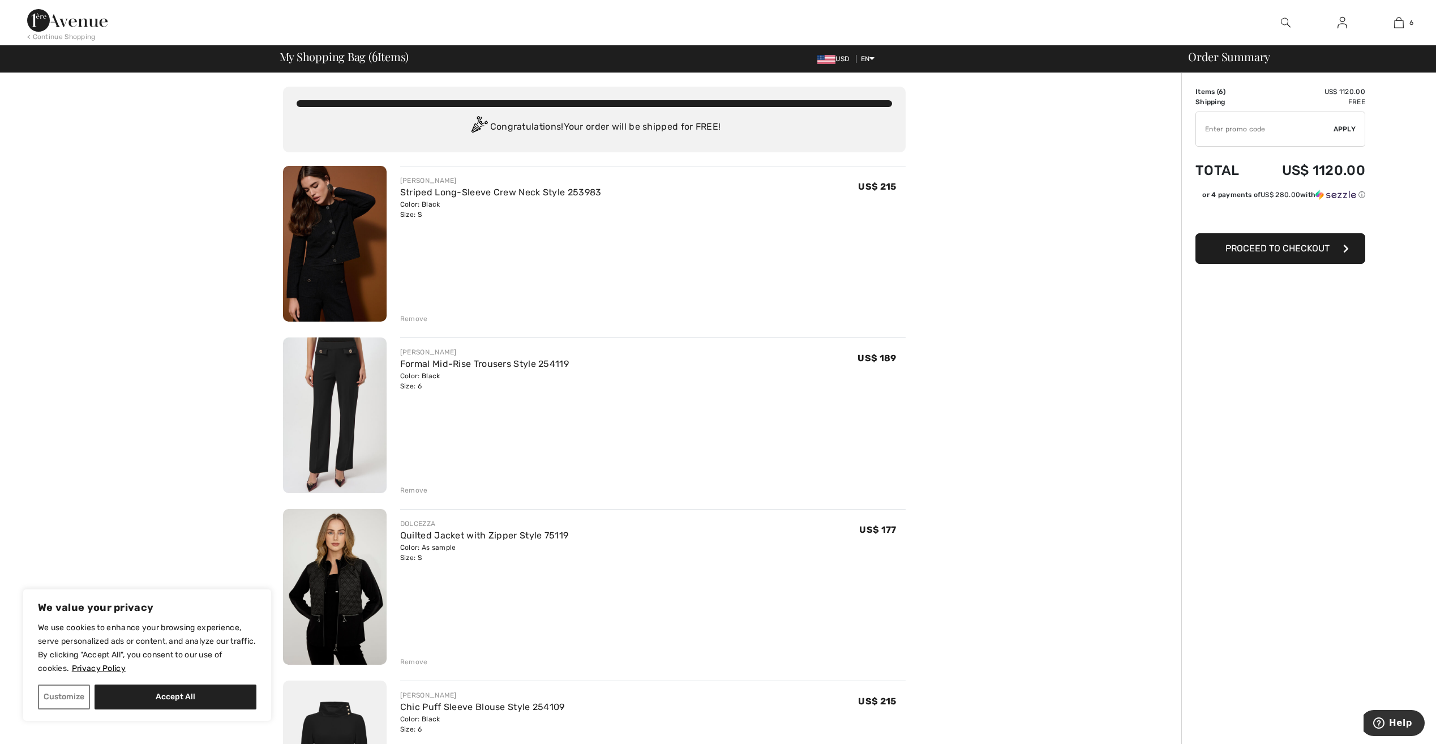
click at [328, 228] on img at bounding box center [335, 244] width 104 height 156
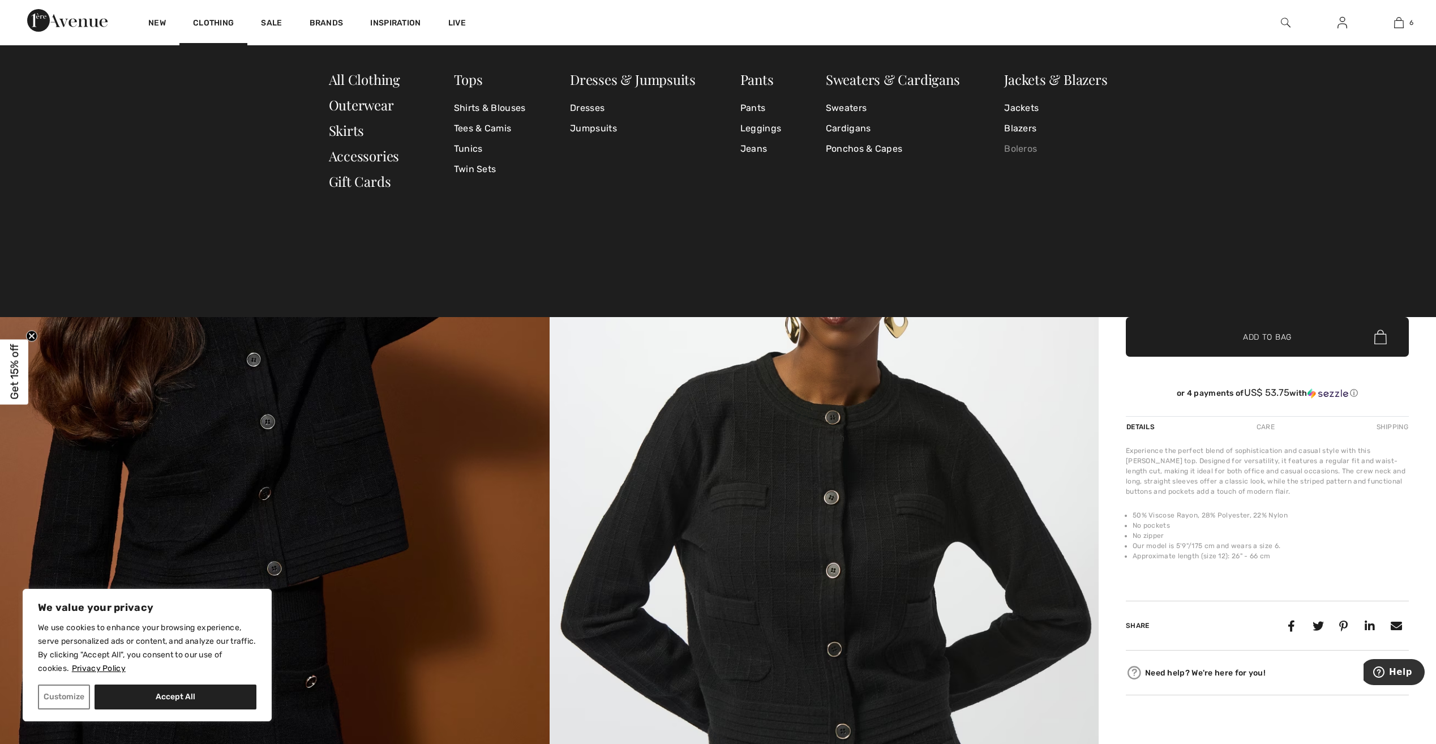
click at [1026, 151] on link "Boleros" at bounding box center [1055, 149] width 103 height 20
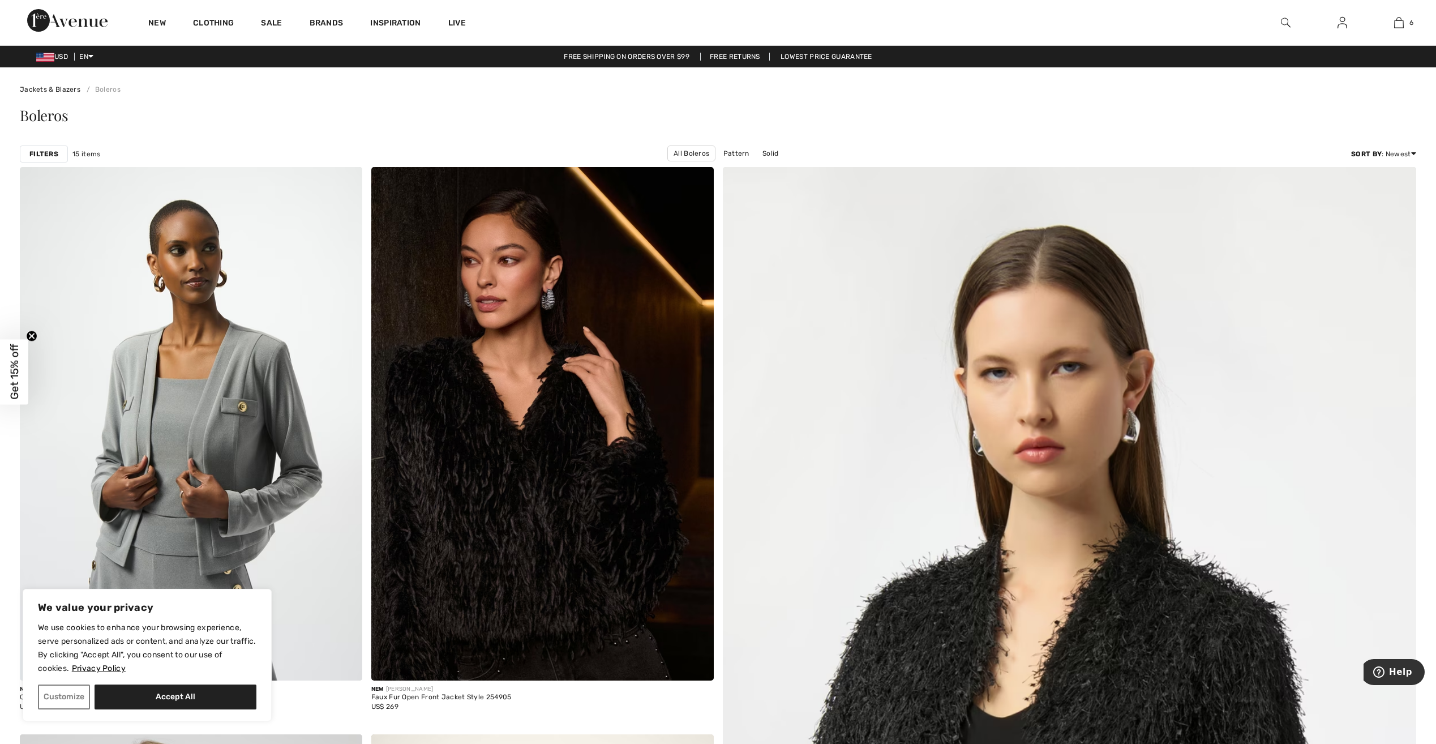
click at [1344, 25] on img at bounding box center [1343, 23] width 10 height 14
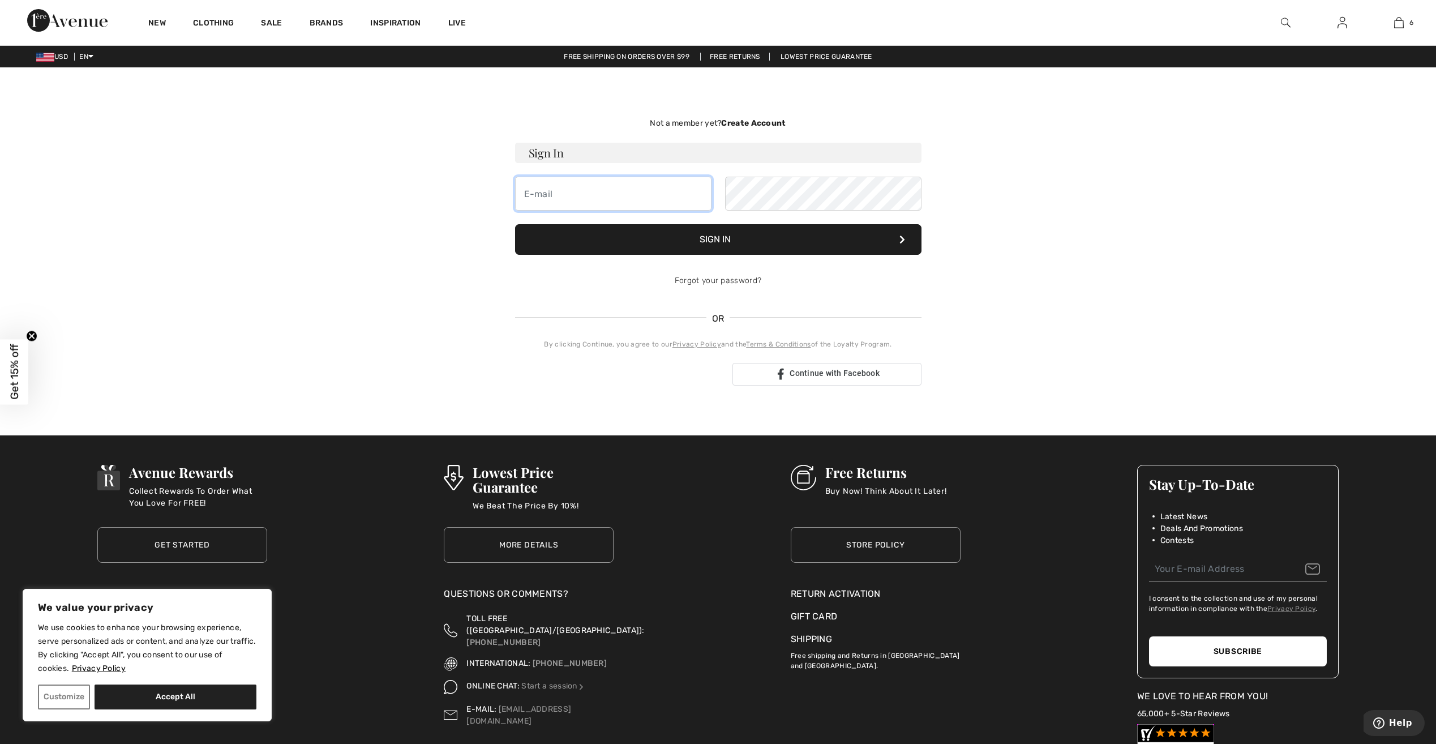
click at [636, 190] on input "email" at bounding box center [613, 194] width 196 height 34
type input "dixie.marudas@gmail.com"
click at [725, 243] on button "Sign In" at bounding box center [718, 239] width 406 height 31
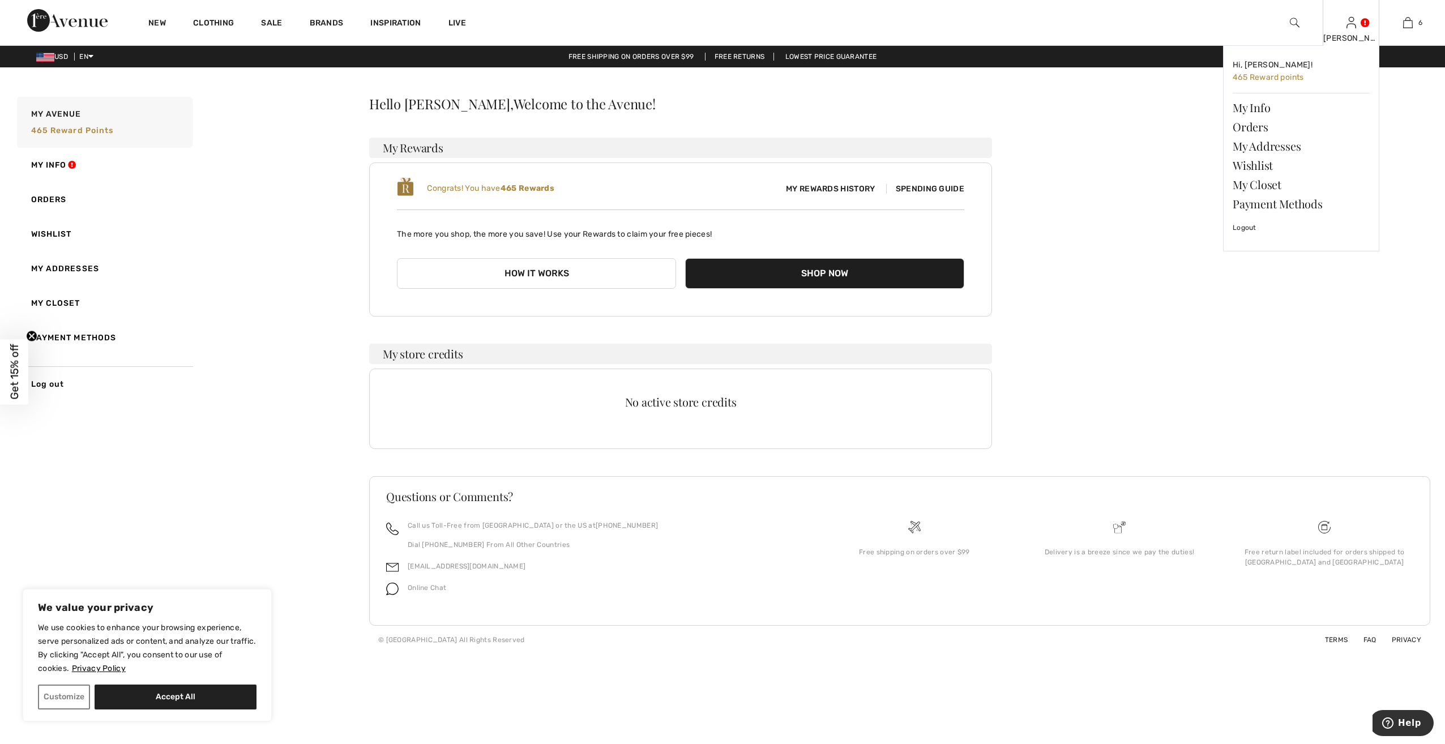
click at [1348, 29] on img at bounding box center [1351, 23] width 10 height 14
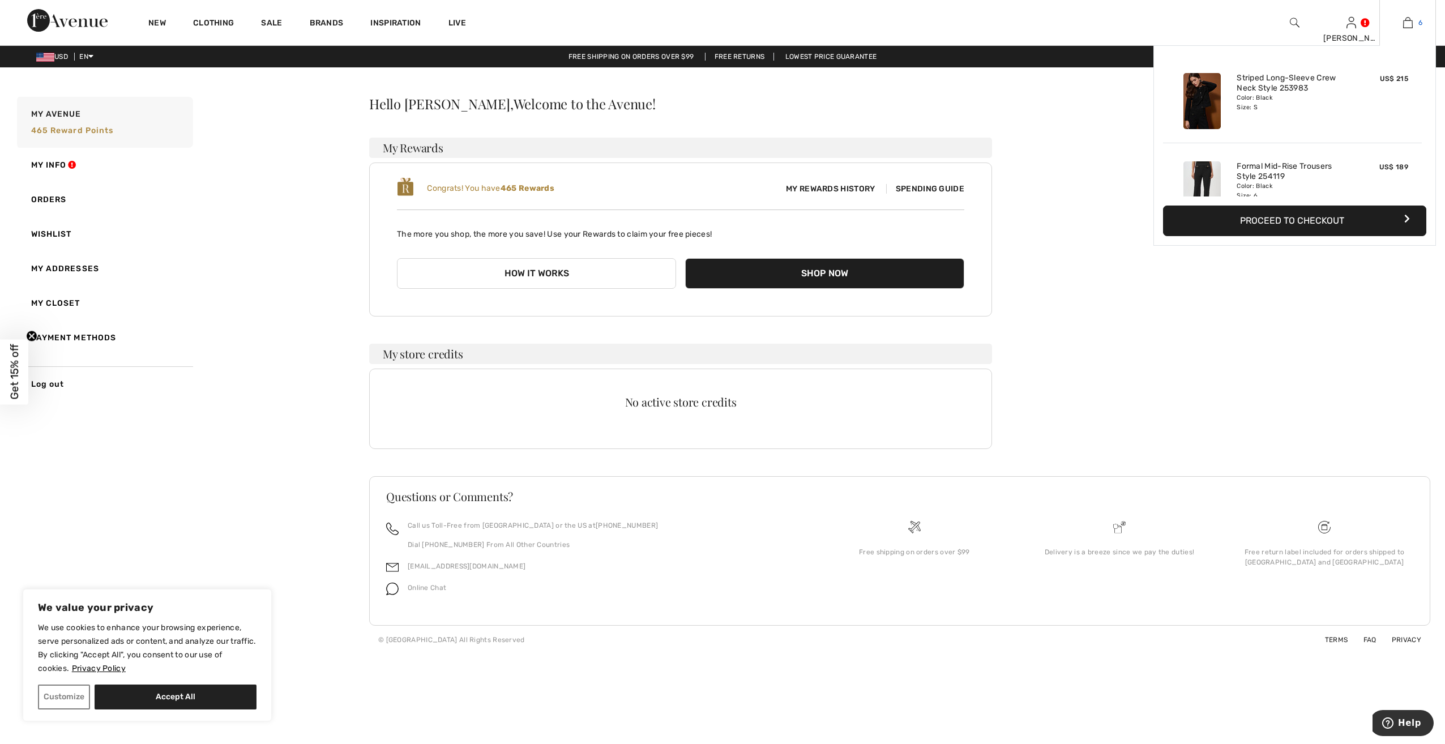
click at [1405, 20] on img at bounding box center [1408, 23] width 10 height 14
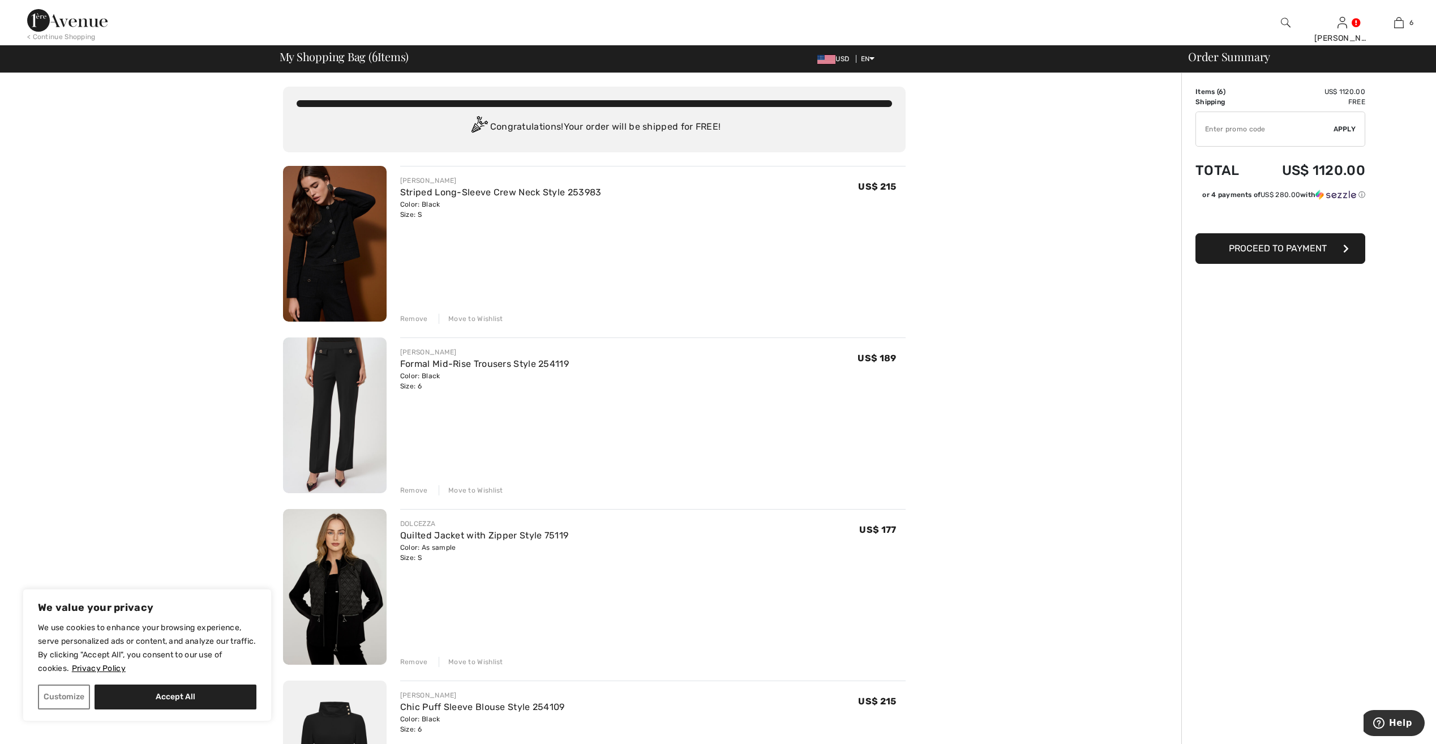
click at [336, 362] on img at bounding box center [335, 415] width 104 height 156
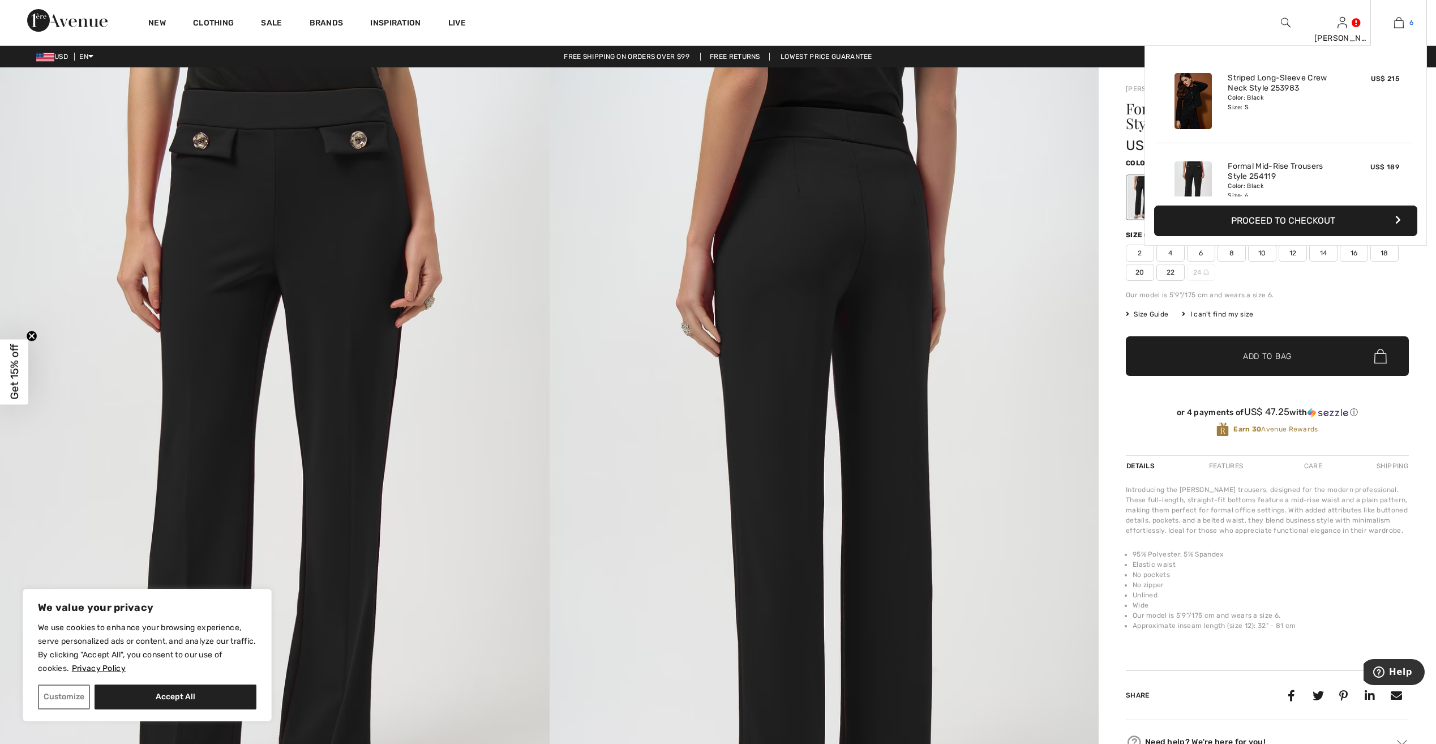
click at [1400, 23] on img at bounding box center [1399, 23] width 10 height 14
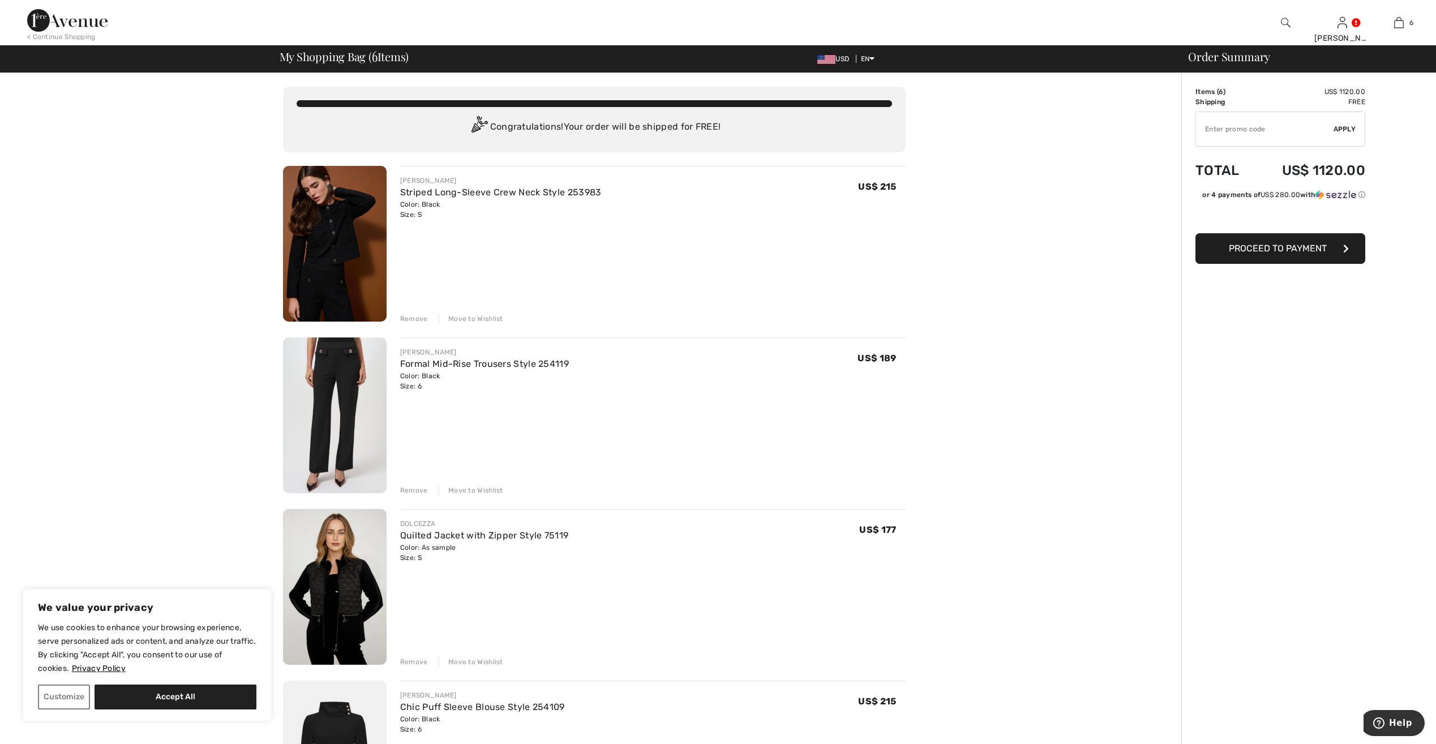
click at [412, 491] on div "Remove" at bounding box center [414, 490] width 28 height 10
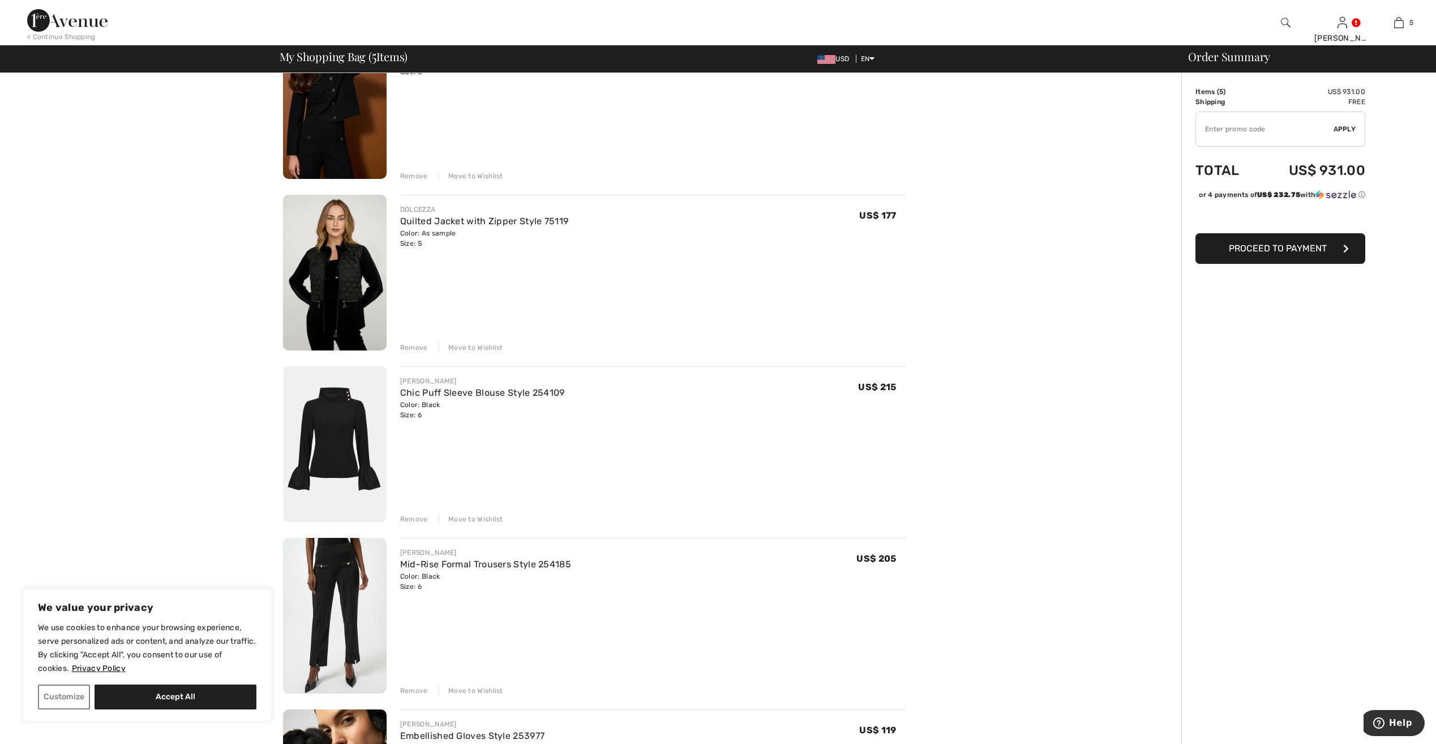
scroll to position [151, 0]
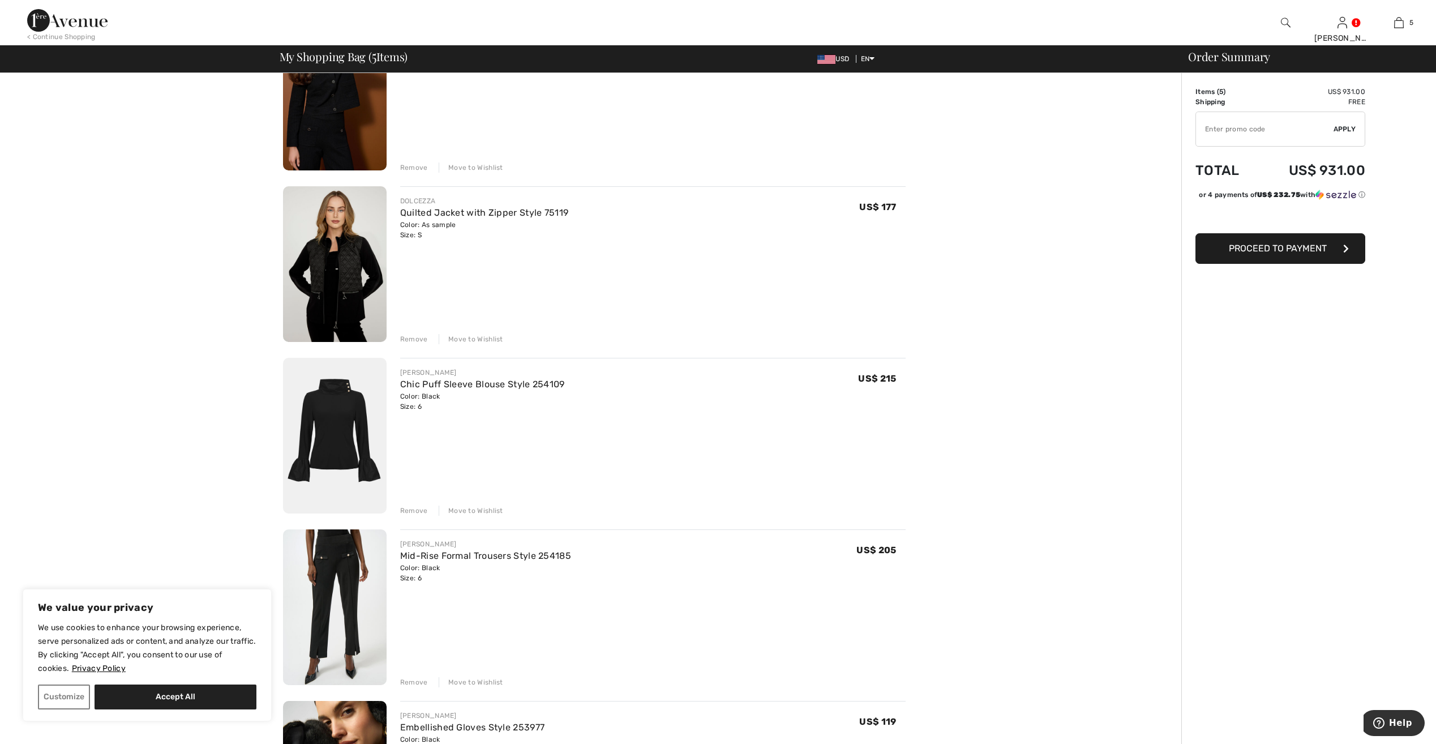
click at [348, 543] on img at bounding box center [335, 607] width 104 height 156
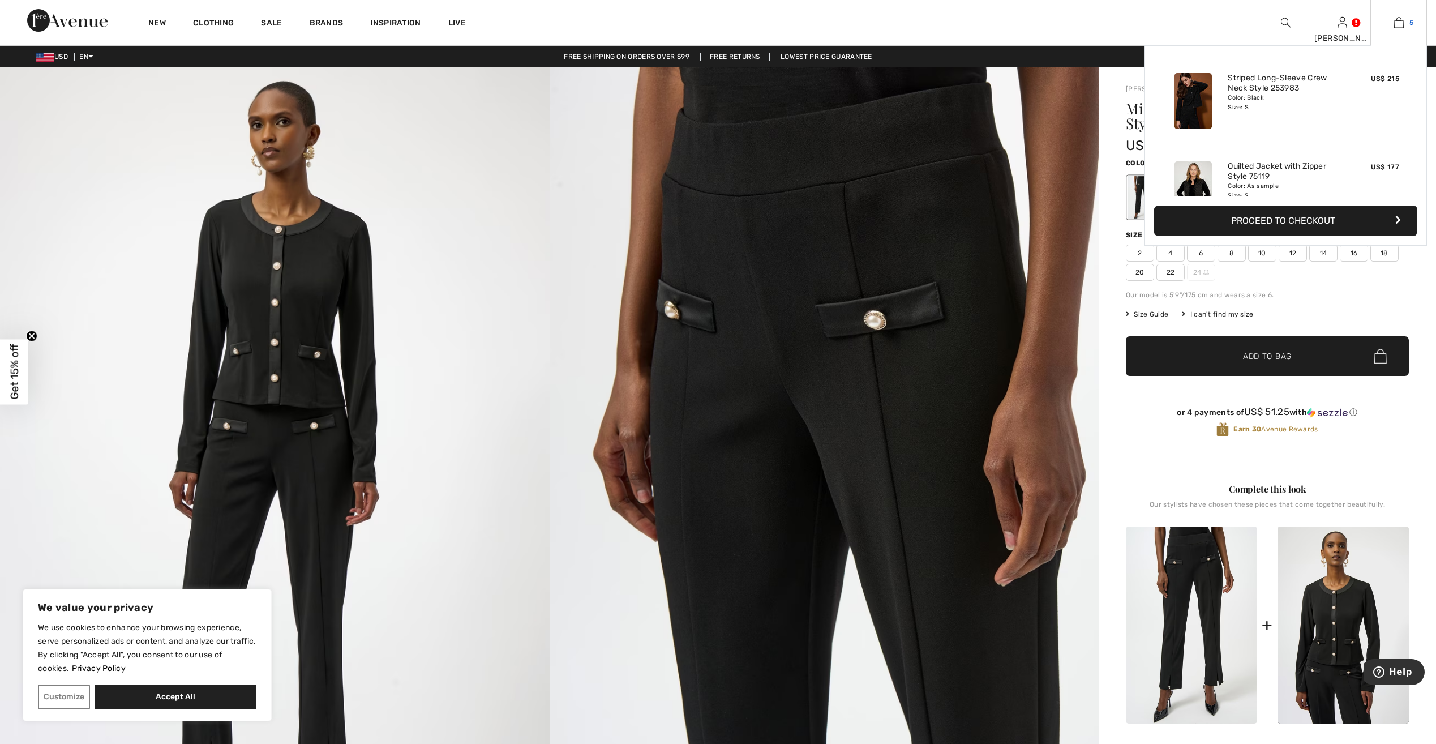
click at [1399, 23] on img at bounding box center [1399, 23] width 10 height 14
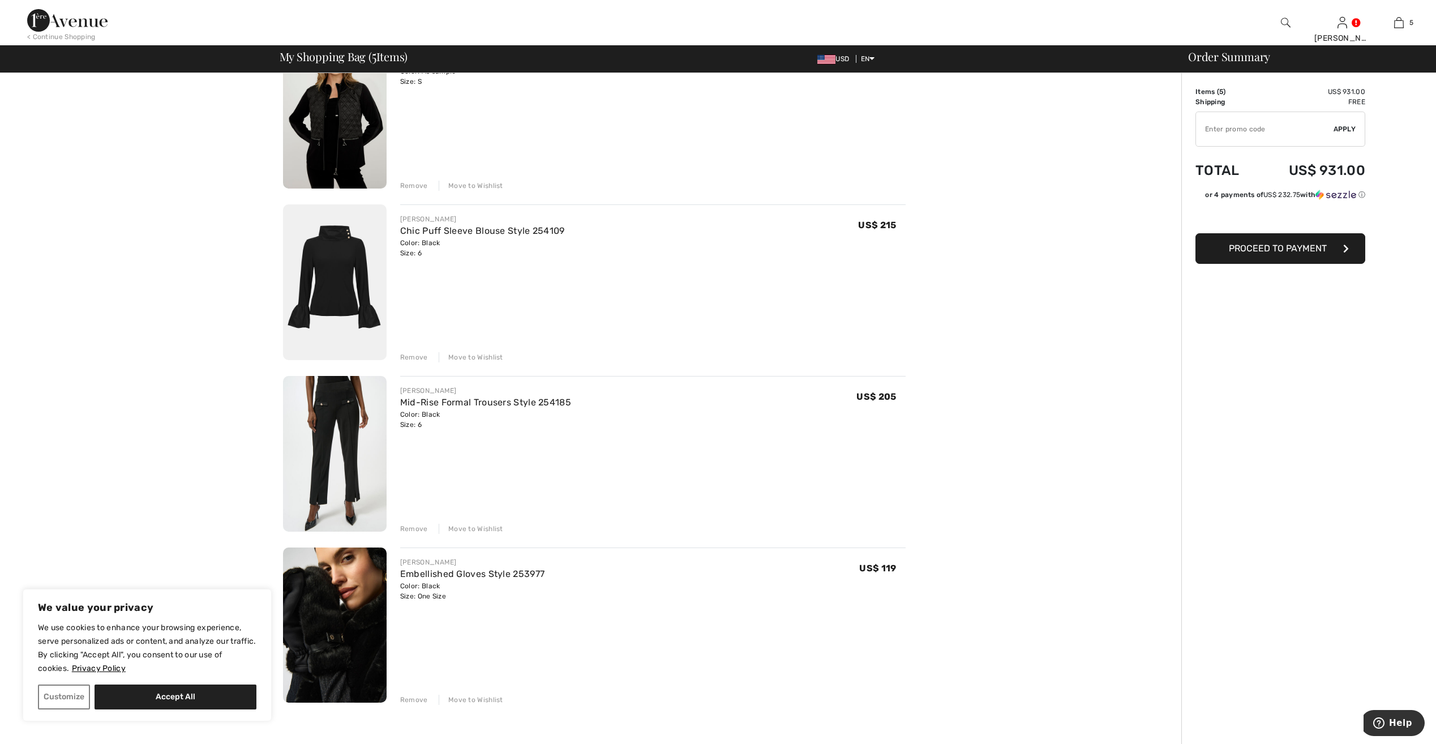
scroll to position [311, 0]
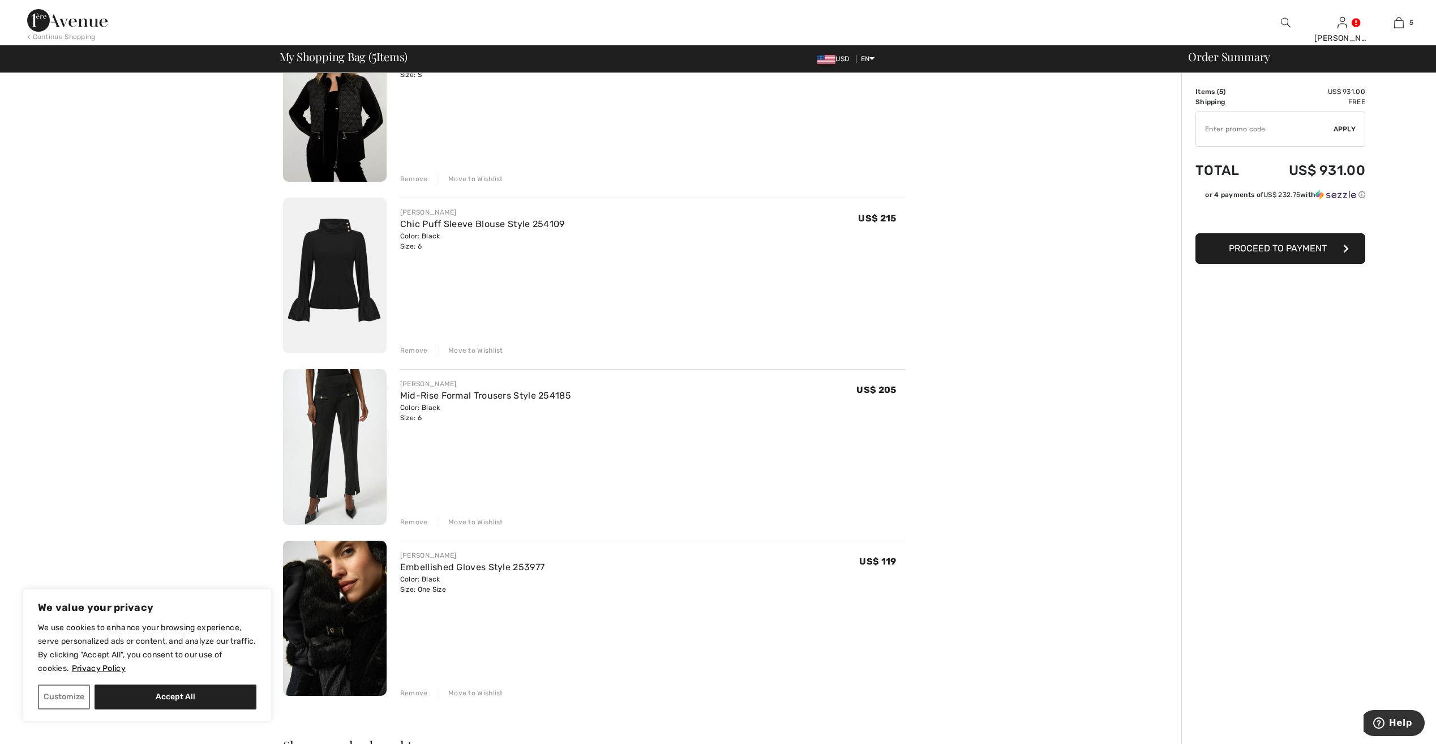
click at [411, 521] on div "Remove" at bounding box center [414, 522] width 28 height 10
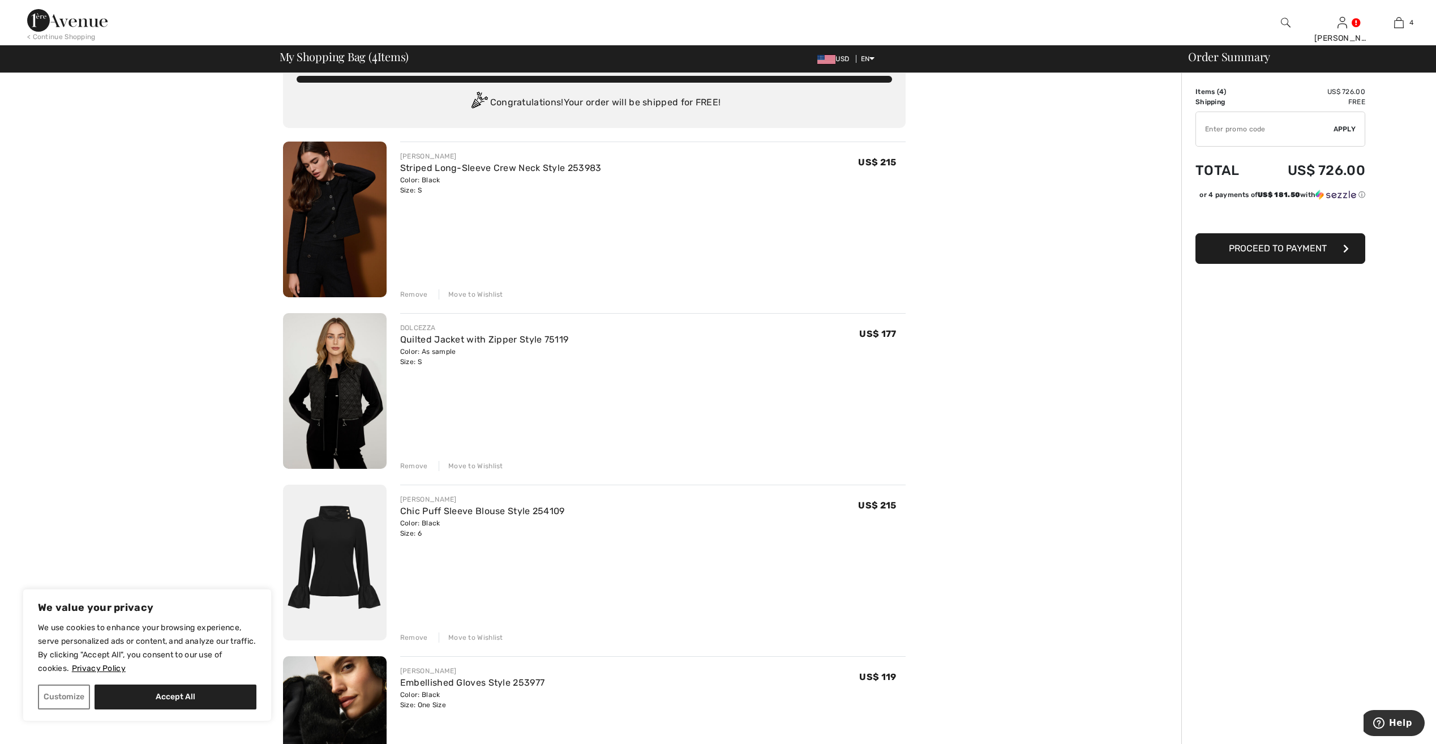
scroll to position [0, 0]
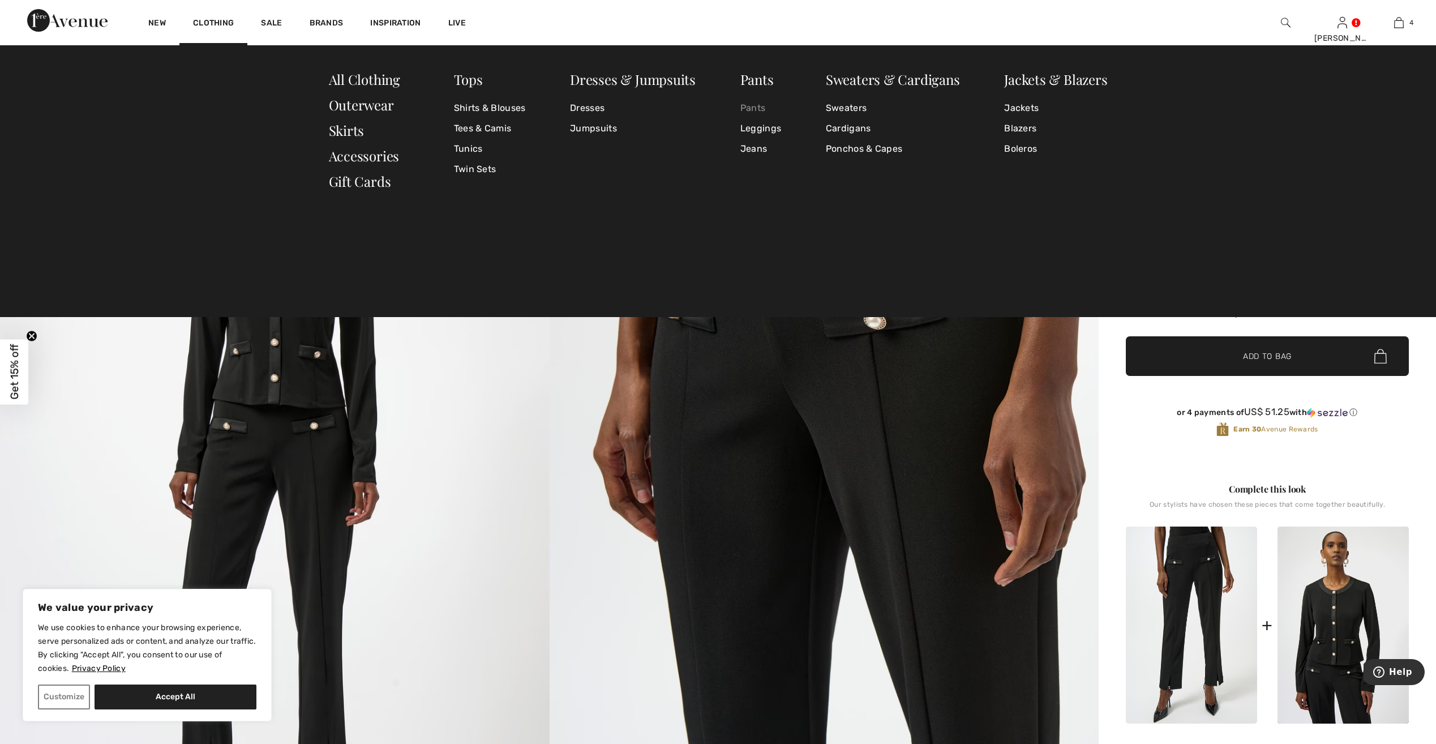
click at [761, 109] on link "Pants" at bounding box center [760, 108] width 41 height 20
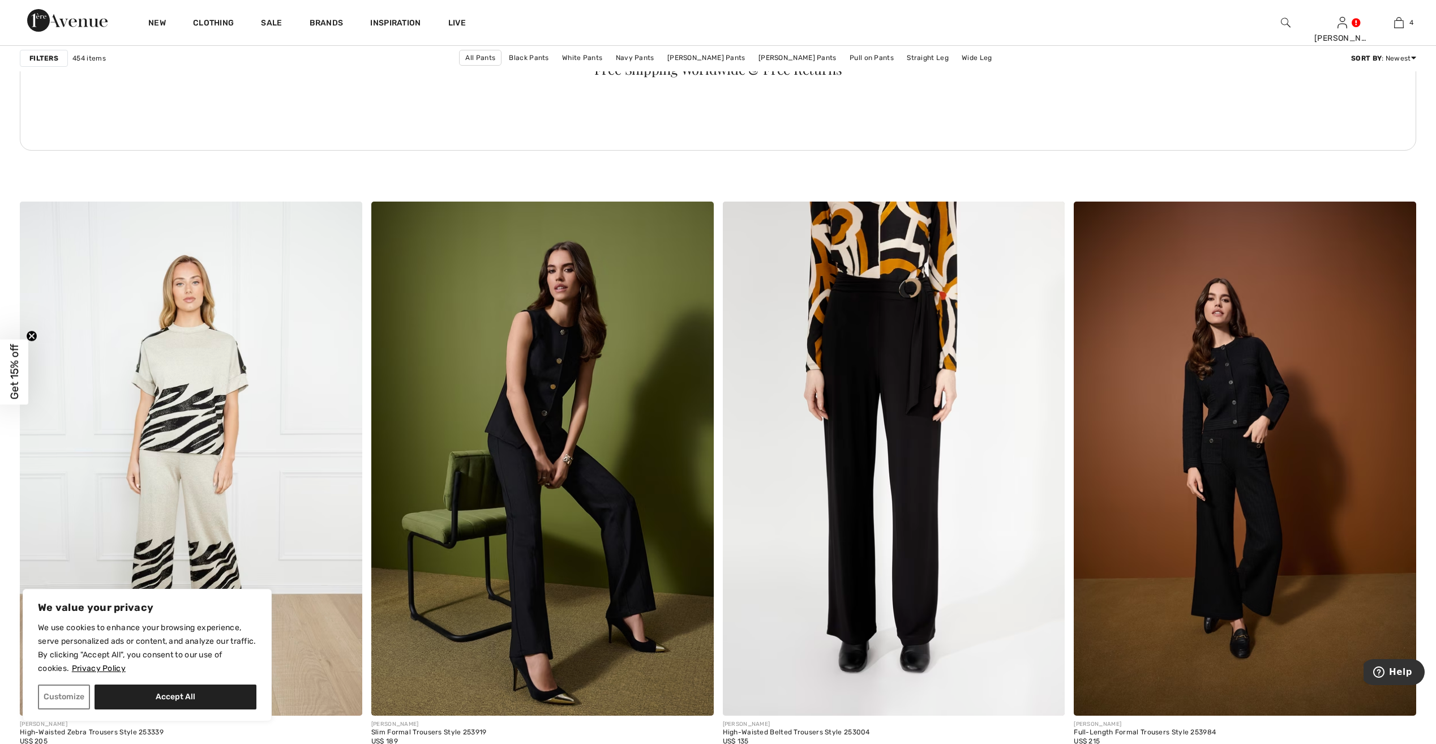
scroll to position [6850, 0]
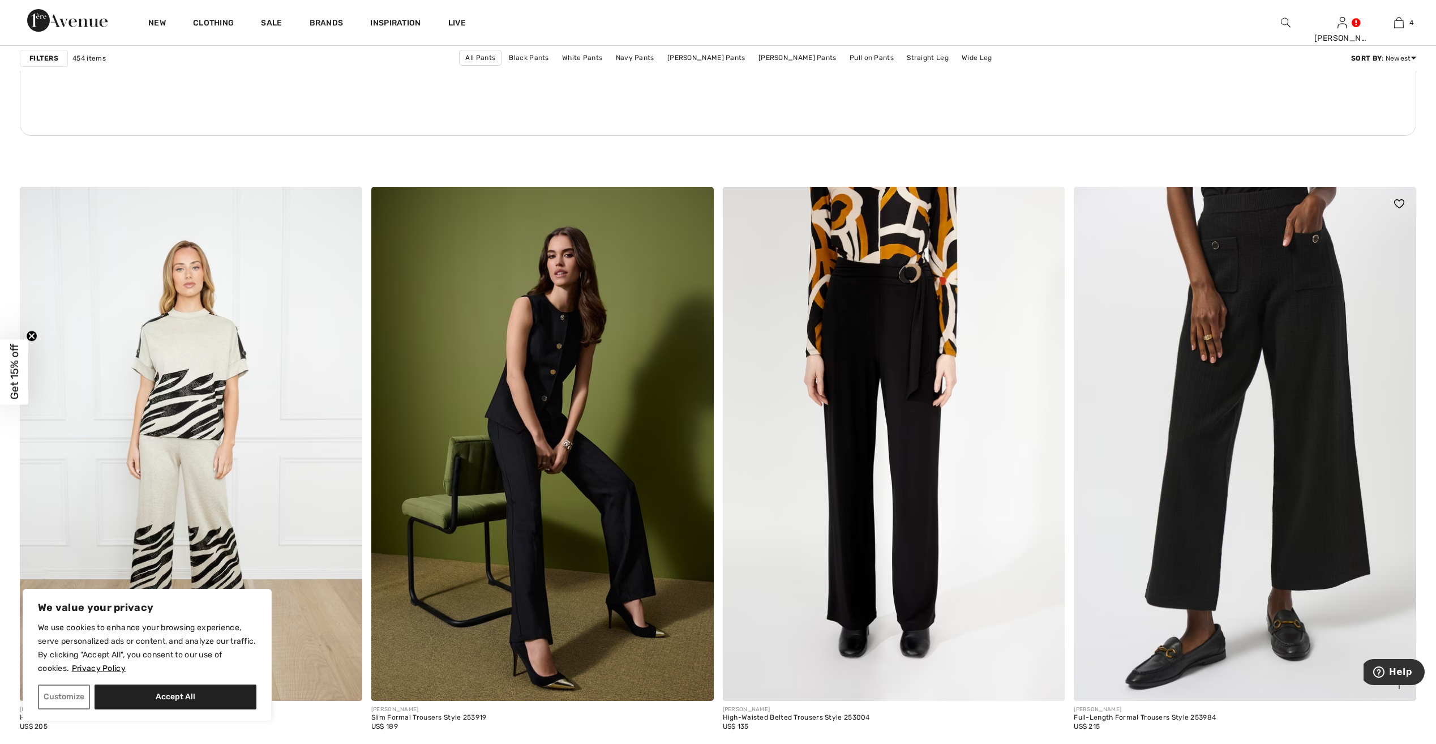
click at [1316, 412] on img at bounding box center [1245, 443] width 342 height 513
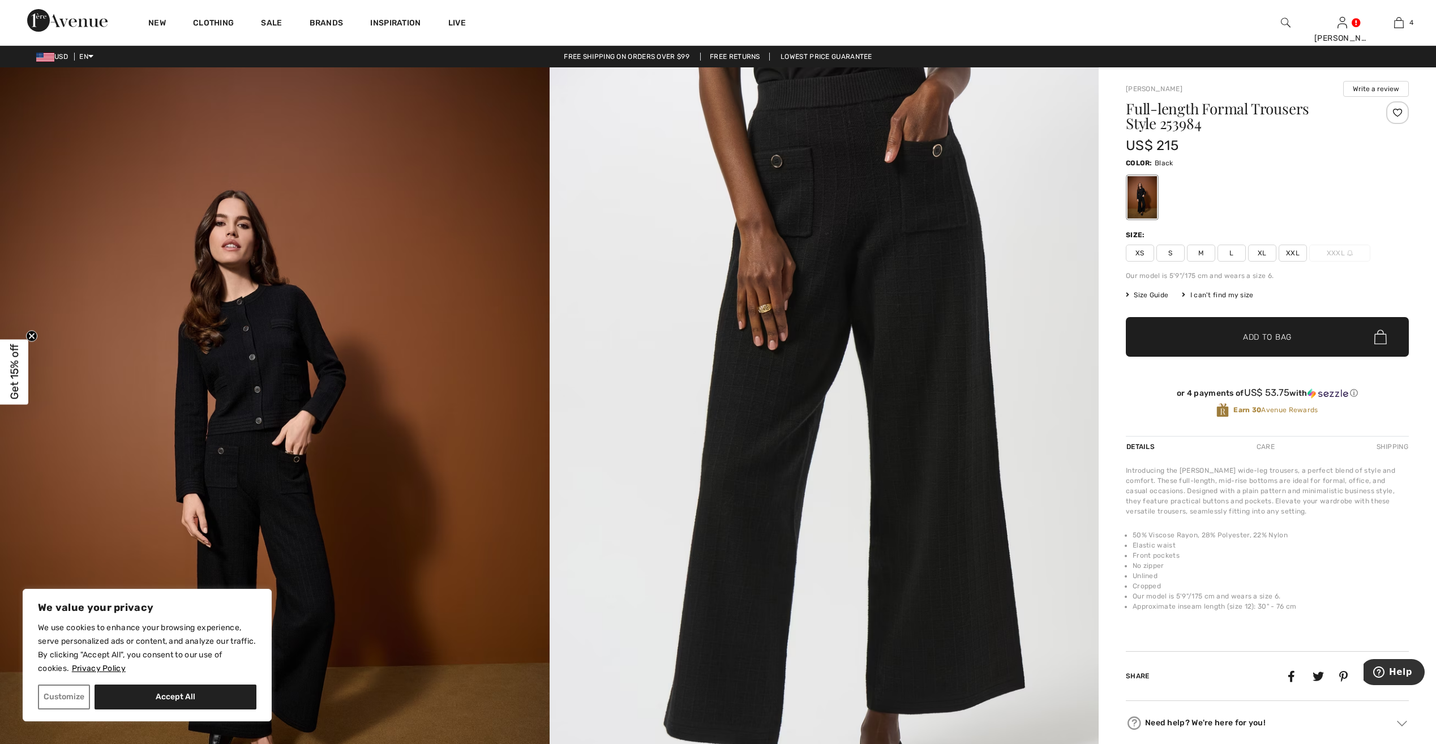
click at [1172, 253] on span "S" at bounding box center [1171, 253] width 28 height 17
click at [1254, 337] on span "Add to Bag" at bounding box center [1267, 337] width 49 height 12
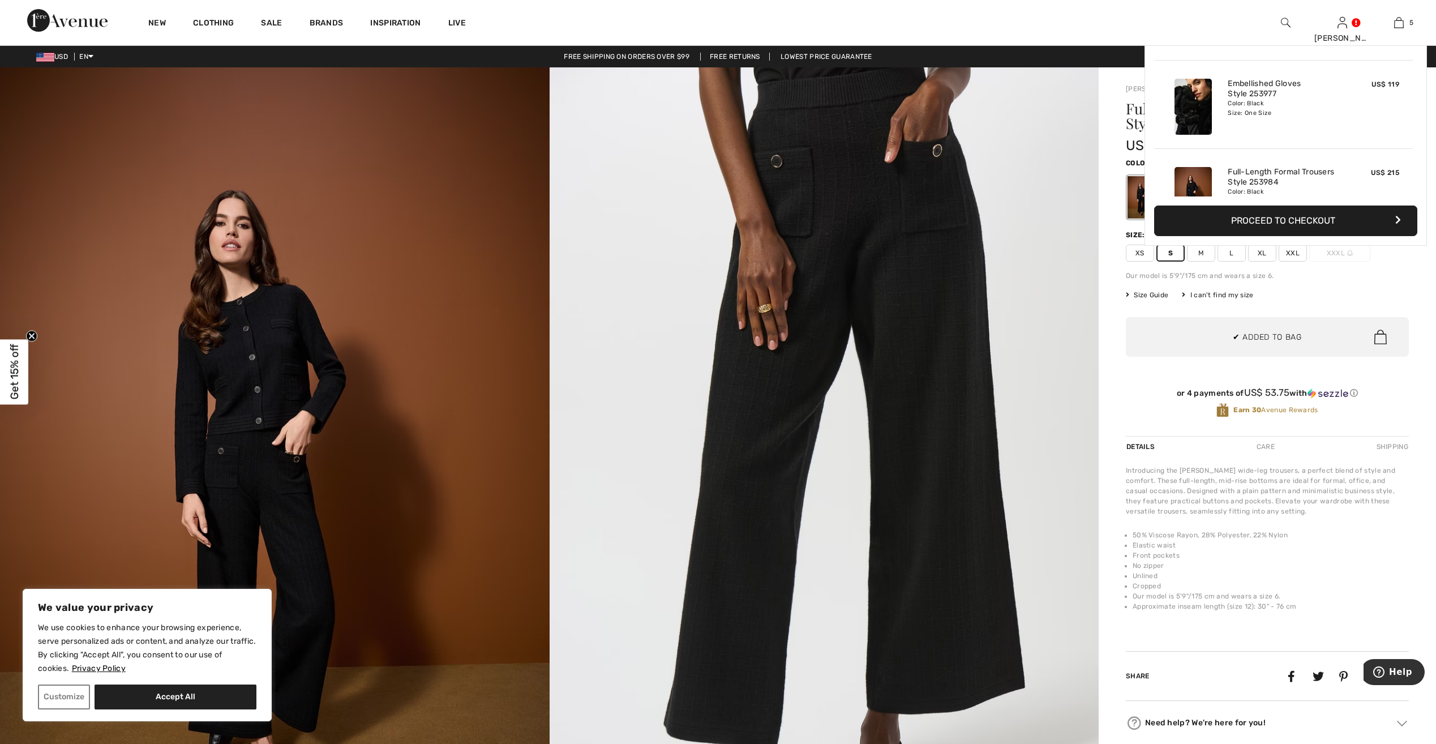
scroll to position [300, 0]
